Goal: Task Accomplishment & Management: Manage account settings

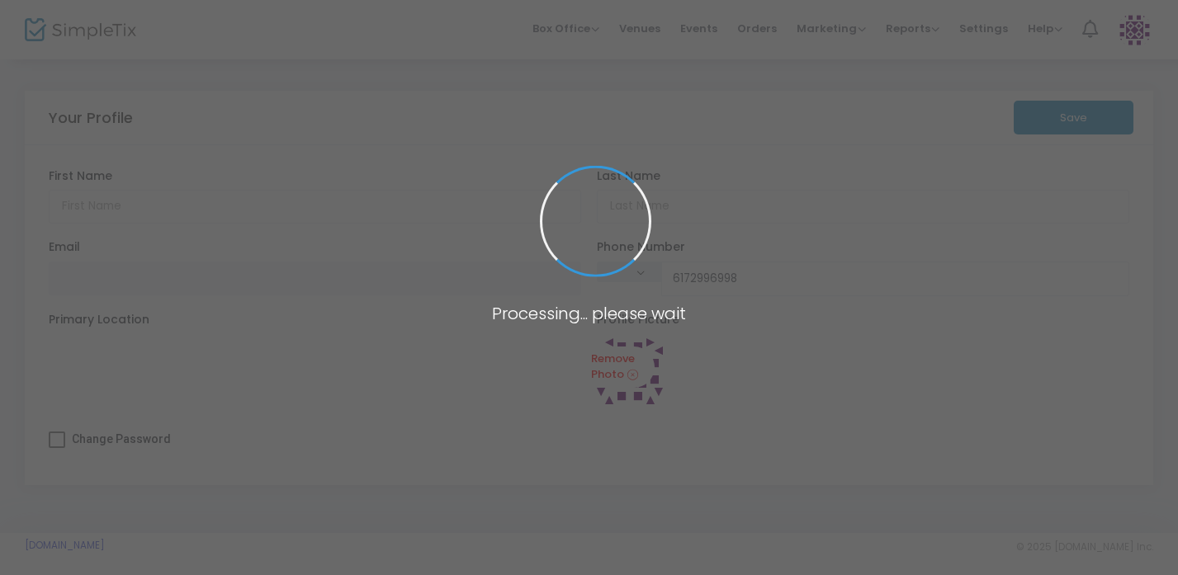
type input "Lilith"
type input "-"
type input "[EMAIL_ADDRESS][DOMAIN_NAME]"
type input "[PHONE_NUMBER]"
